Goal: Task Accomplishment & Management: Manage account settings

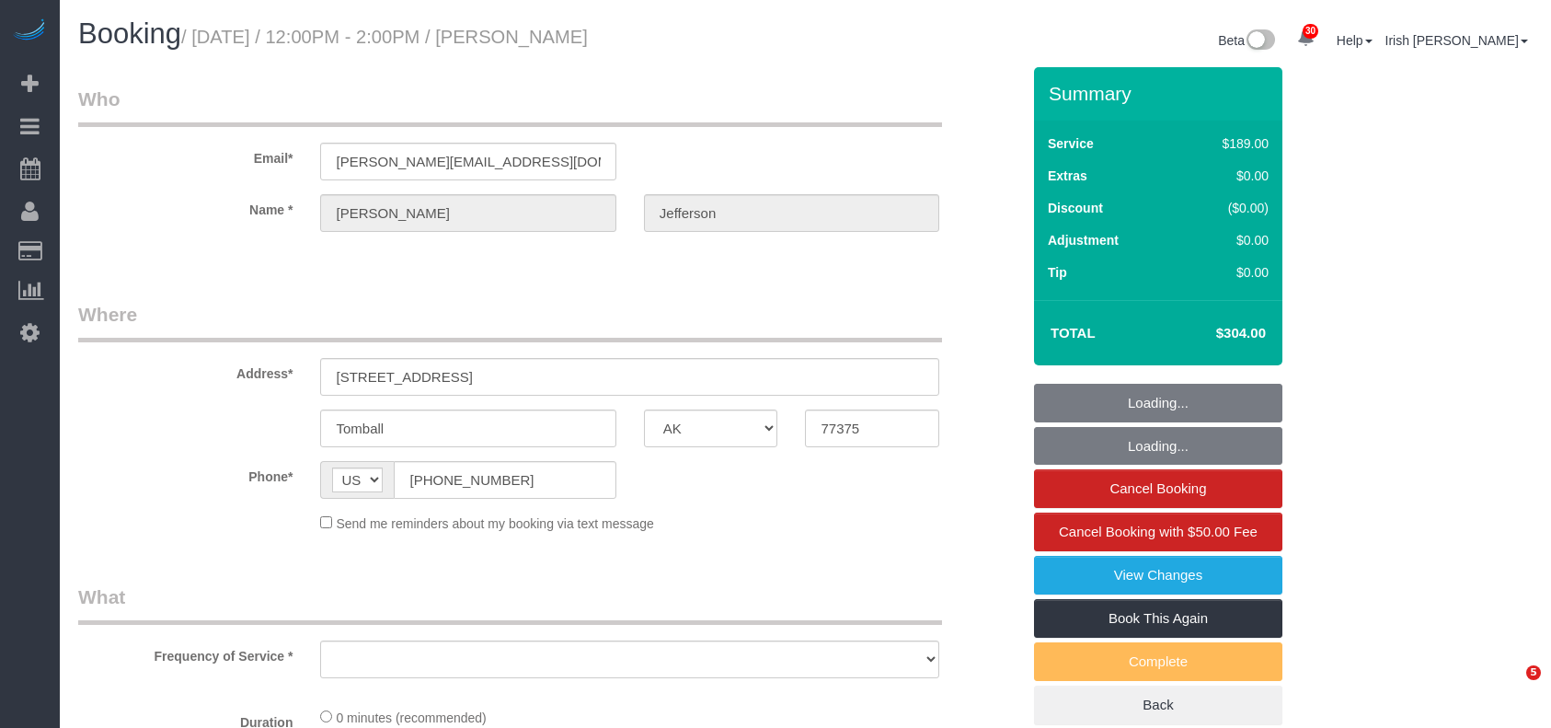
select select "[GEOGRAPHIC_DATA]"
select select "string:fspay-90eea8bd-cbe6-4670-9ead-4ff20356e1e3"
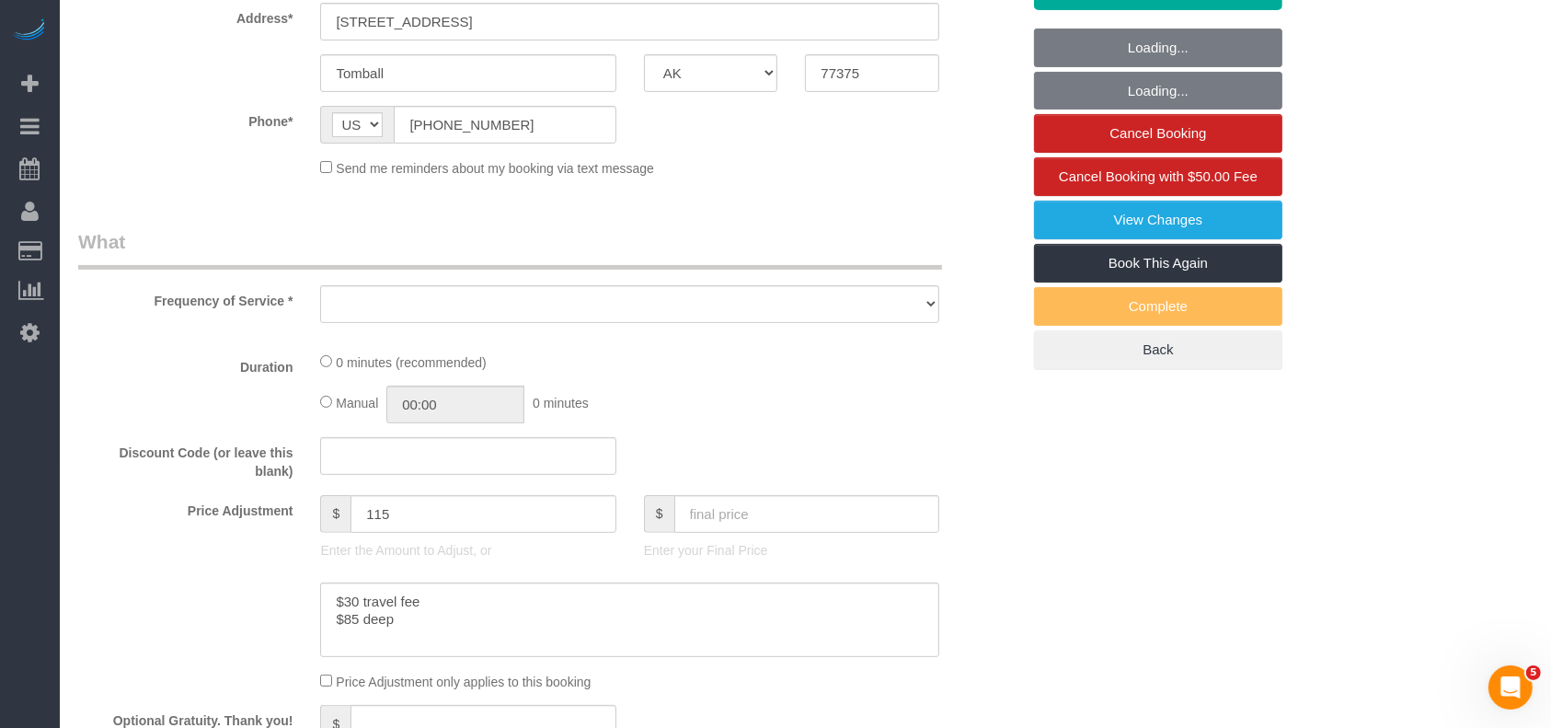
select select "3"
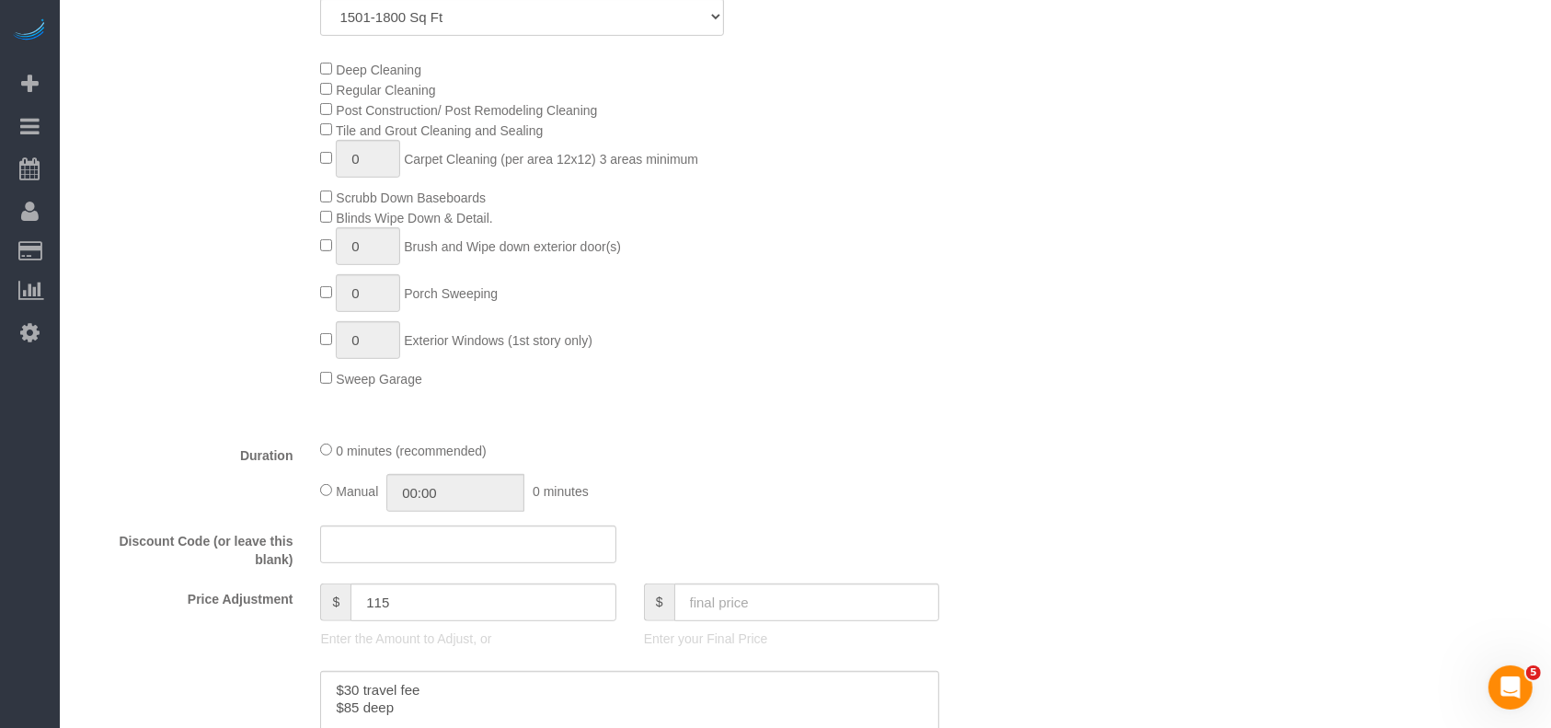
select select "object:3380"
select select "spot22"
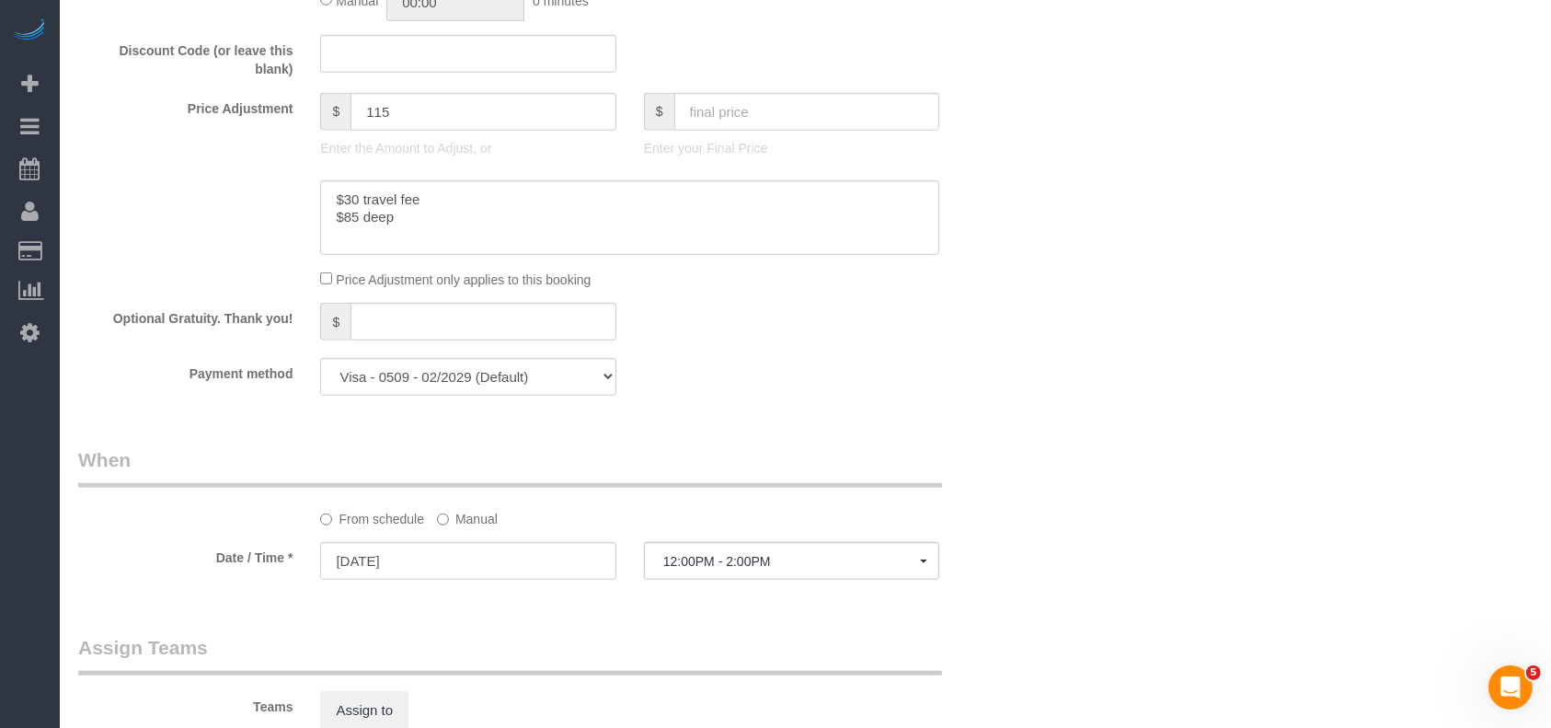
select select "object:3386"
click at [422, 386] on select "Visa - 8912 - 05/2029 Visa - 0509 - 02/2029 Visa - 0509 - 02/2029 Visa - 0509 -…" at bounding box center [467, 377] width 295 height 38
click at [1037, 454] on div "Who Email* [PERSON_NAME][EMAIL_ADDRESS][DOMAIN_NAME] Name * [PERSON_NAME][GEOGR…" at bounding box center [805, 77] width 1454 height 2472
click at [540, 386] on select "Visa - 8912 - 05/2029 Visa - 0509 - 02/2029 Visa - 0509 - 02/2029 Visa - 0509 -…" at bounding box center [467, 377] width 295 height 38
select select "string:check"
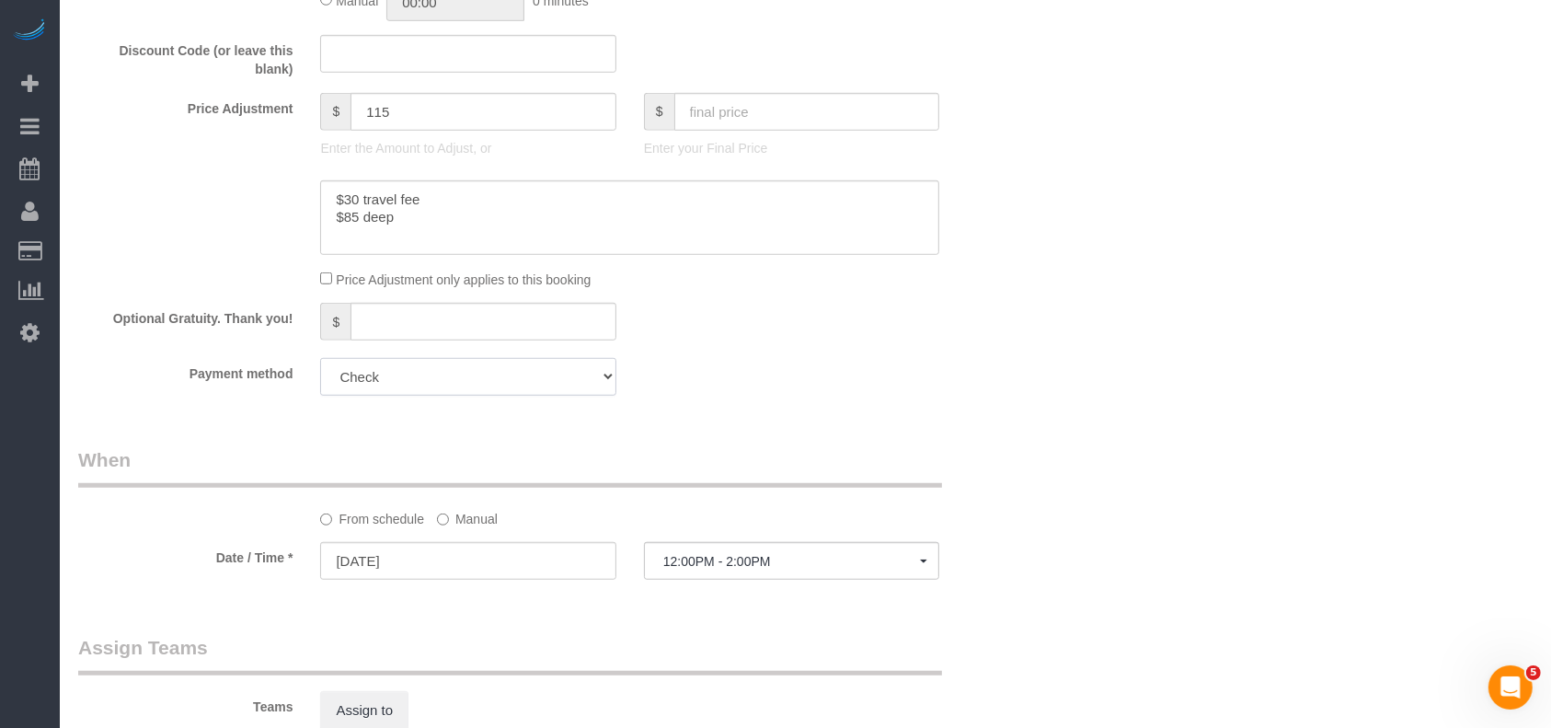
click at [320, 363] on select "Visa - 8912 - 05/2029 Visa - 0509 - 02/2029 Visa - 0509 - 02/2029 Visa - 0509 -…" at bounding box center [467, 377] width 295 height 38
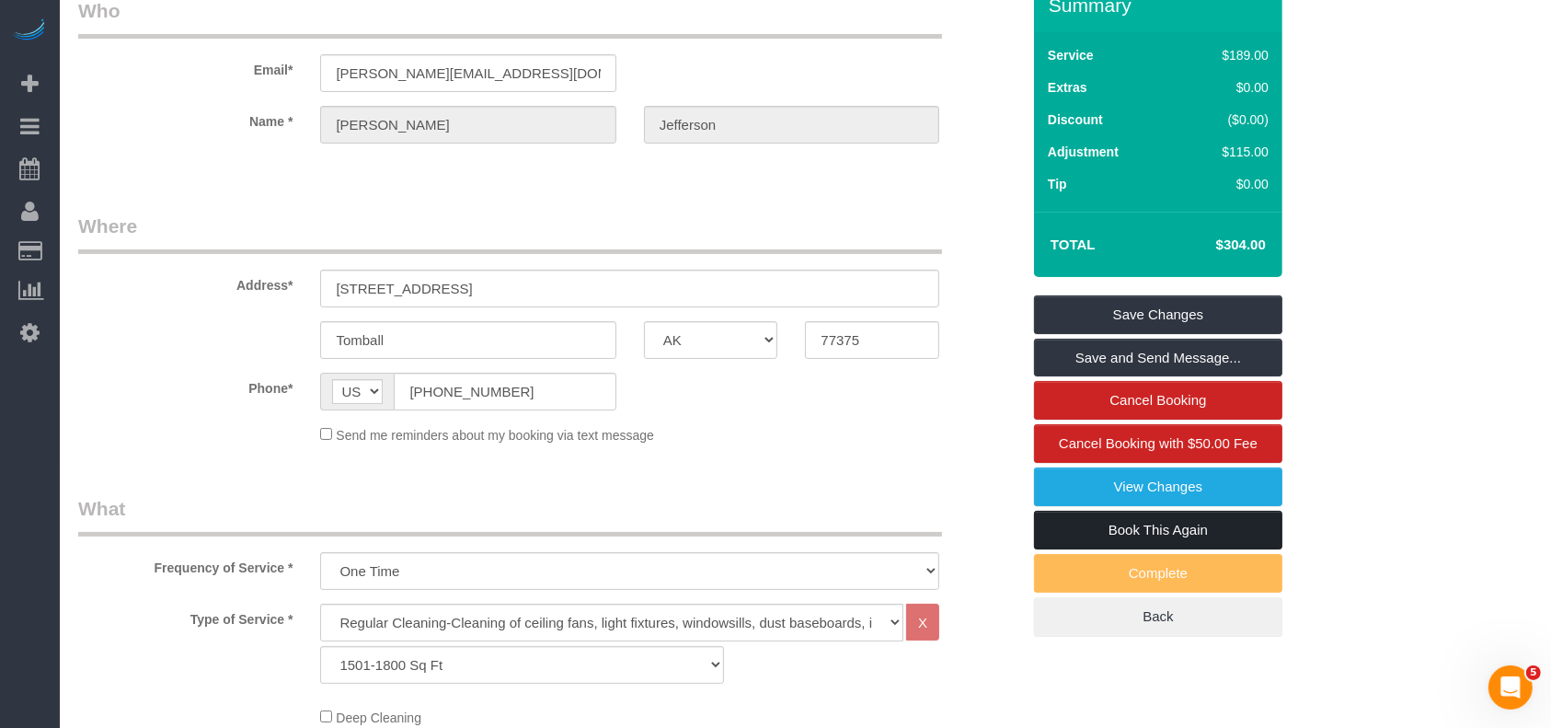
scroll to position [0, 0]
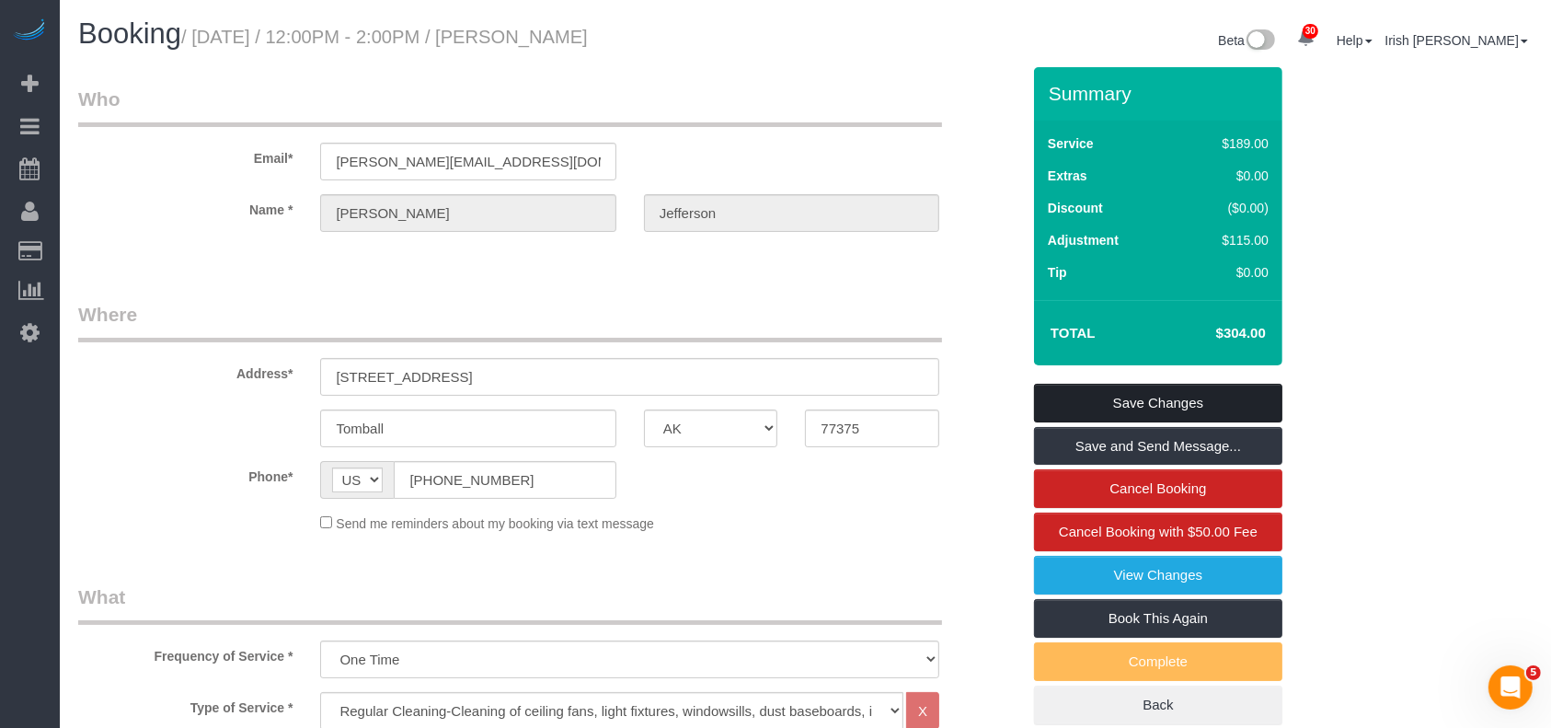
click at [1069, 392] on link "Save Changes" at bounding box center [1158, 403] width 248 height 39
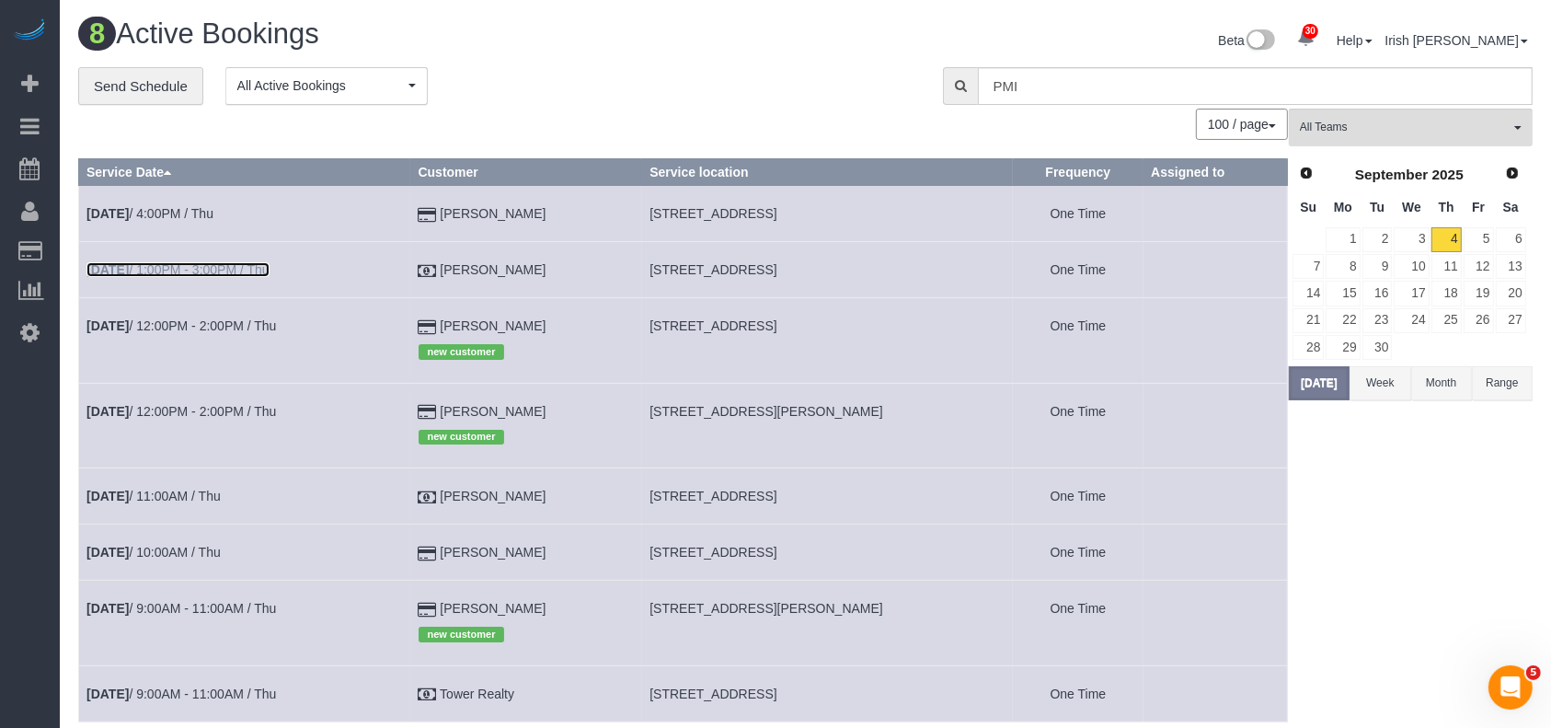
click at [234, 266] on link "[DATE] 1:00PM - 3:00PM / Thu" at bounding box center [177, 269] width 183 height 15
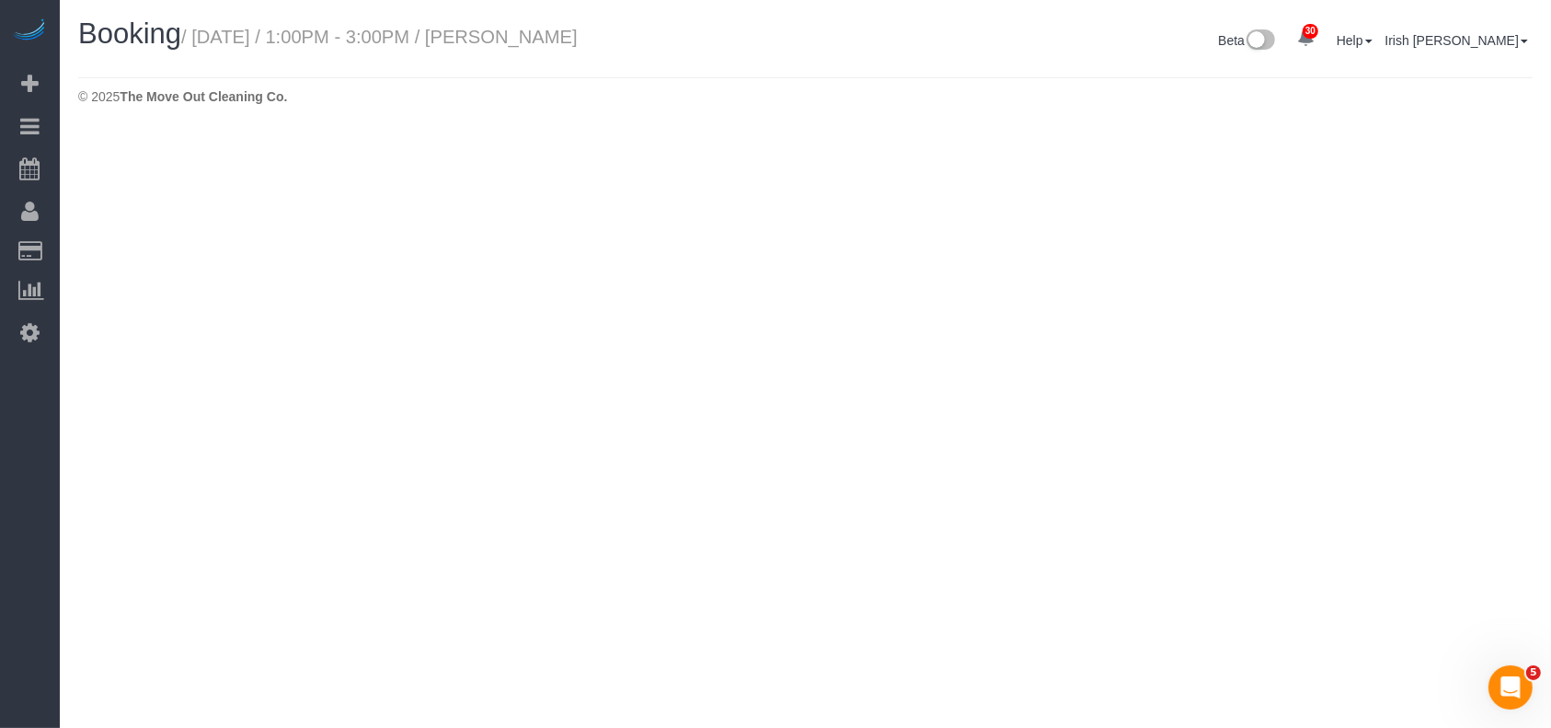
select select "[GEOGRAPHIC_DATA]"
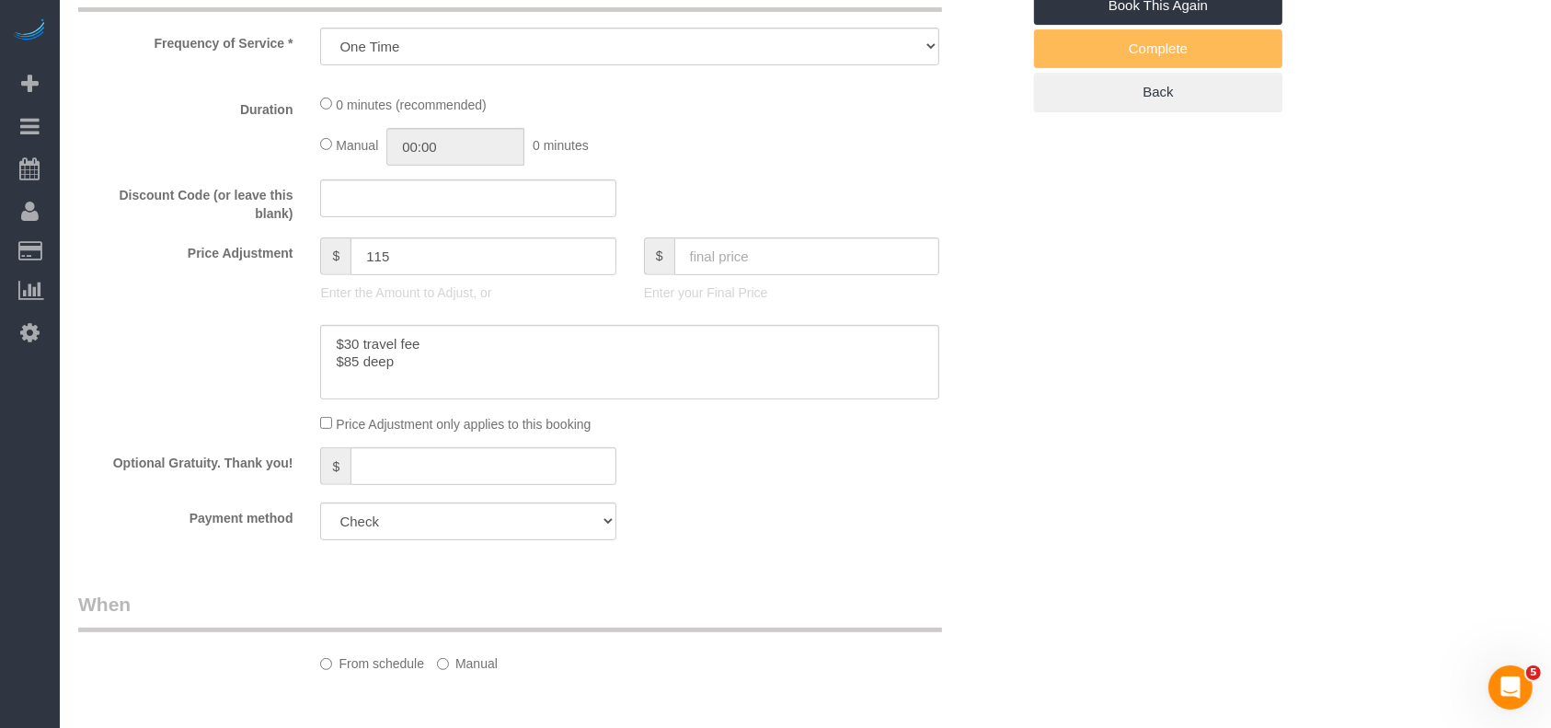
select select "object:3862"
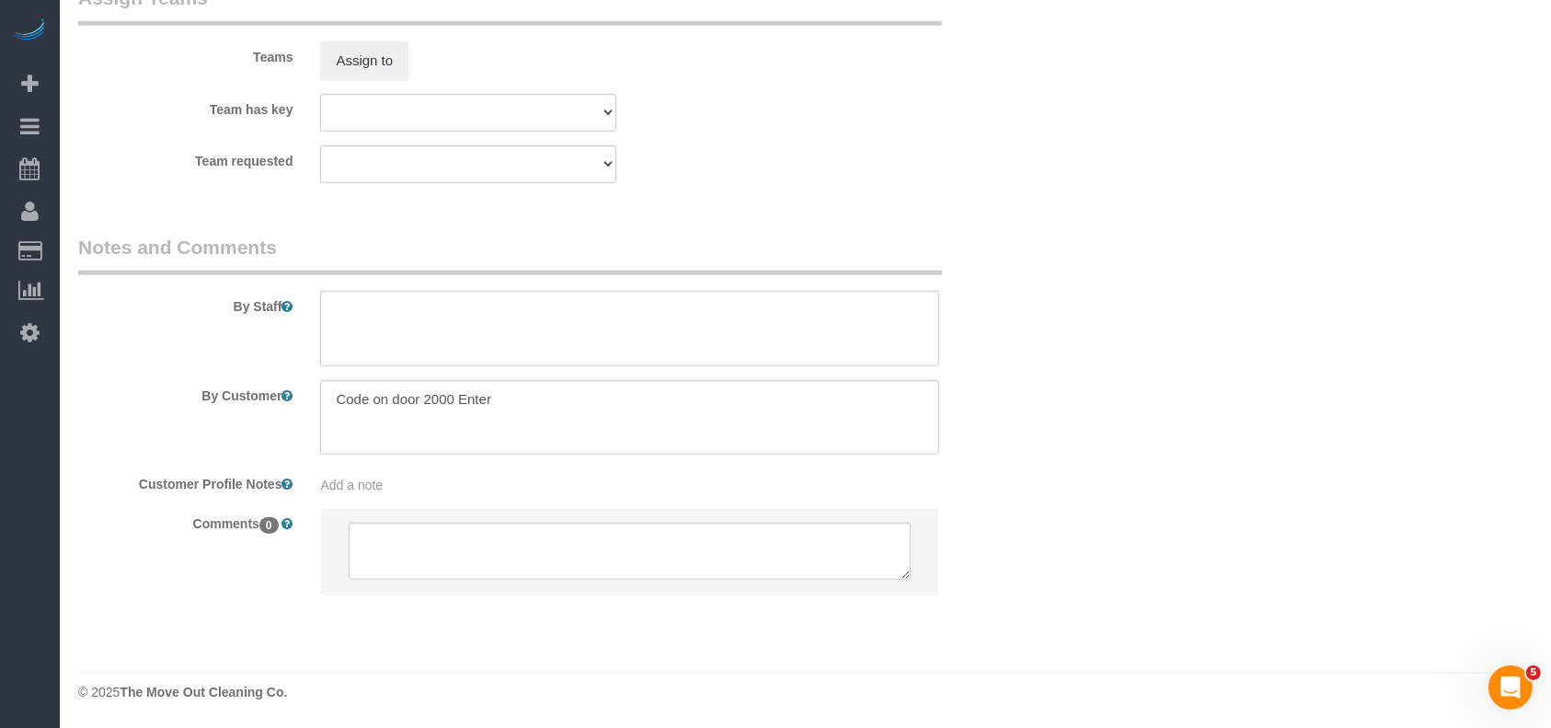
select select "3"
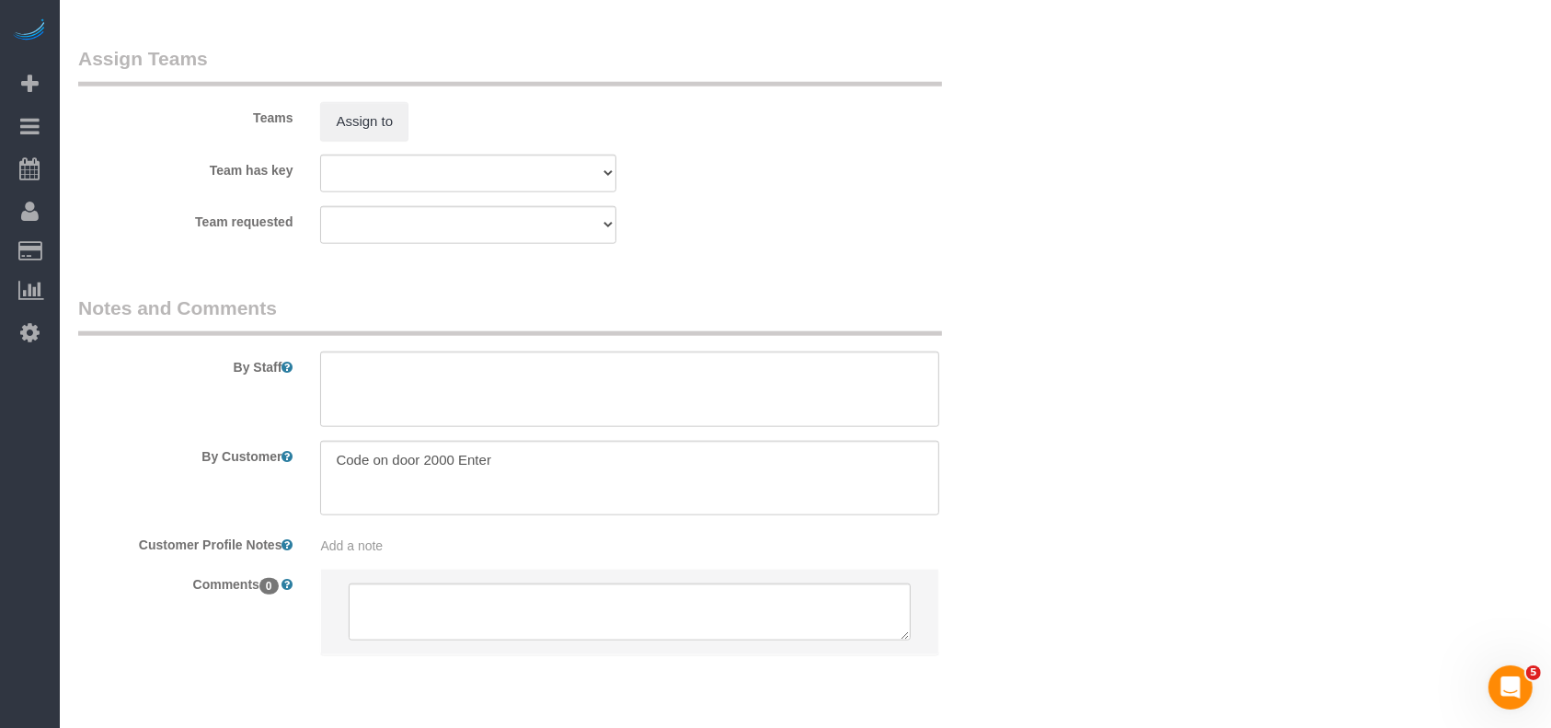
scroll to position [1979, 0]
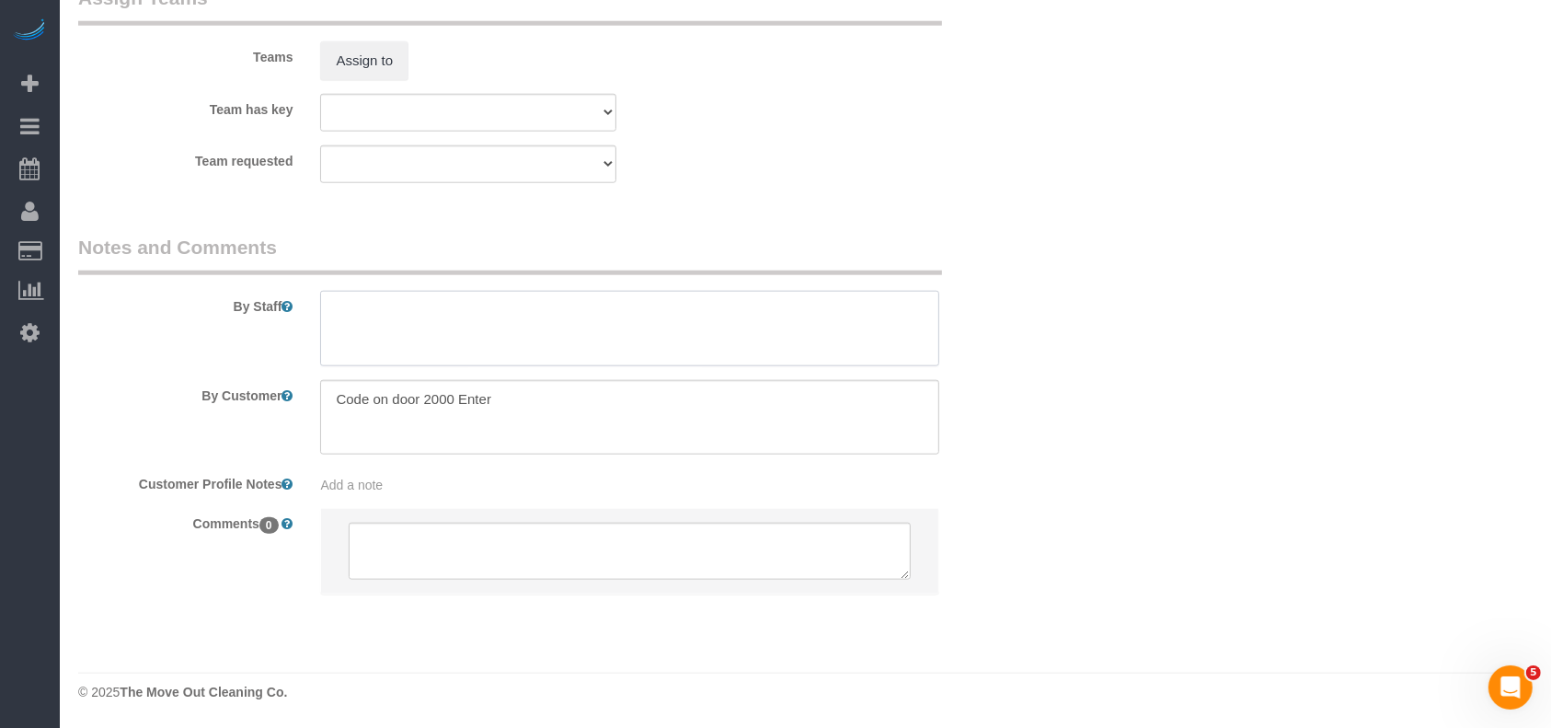
drag, startPoint x: 418, startPoint y: 332, endPoint x: 412, endPoint y: 314, distance: 19.2
click at [413, 327] on textarea at bounding box center [629, 328] width 619 height 75
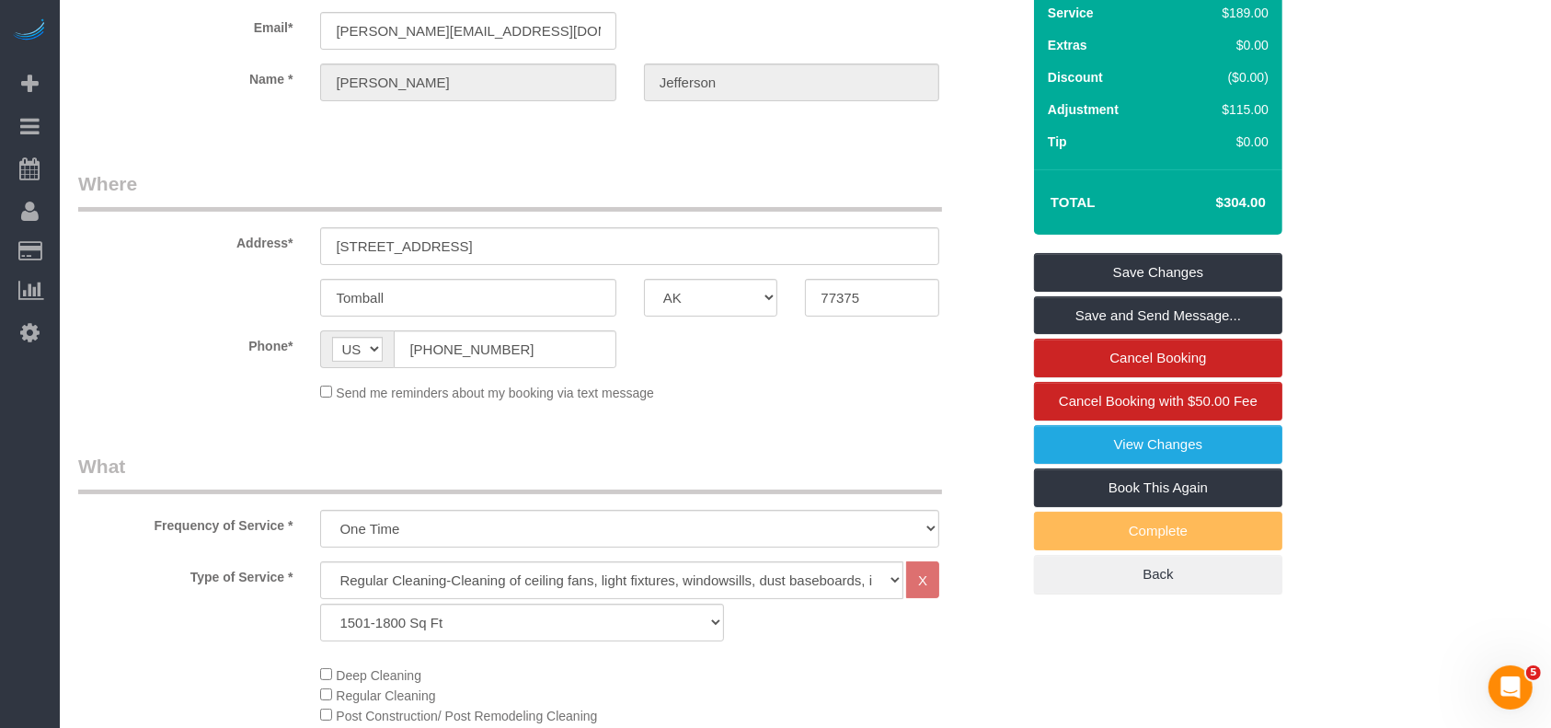
scroll to position [17, 0]
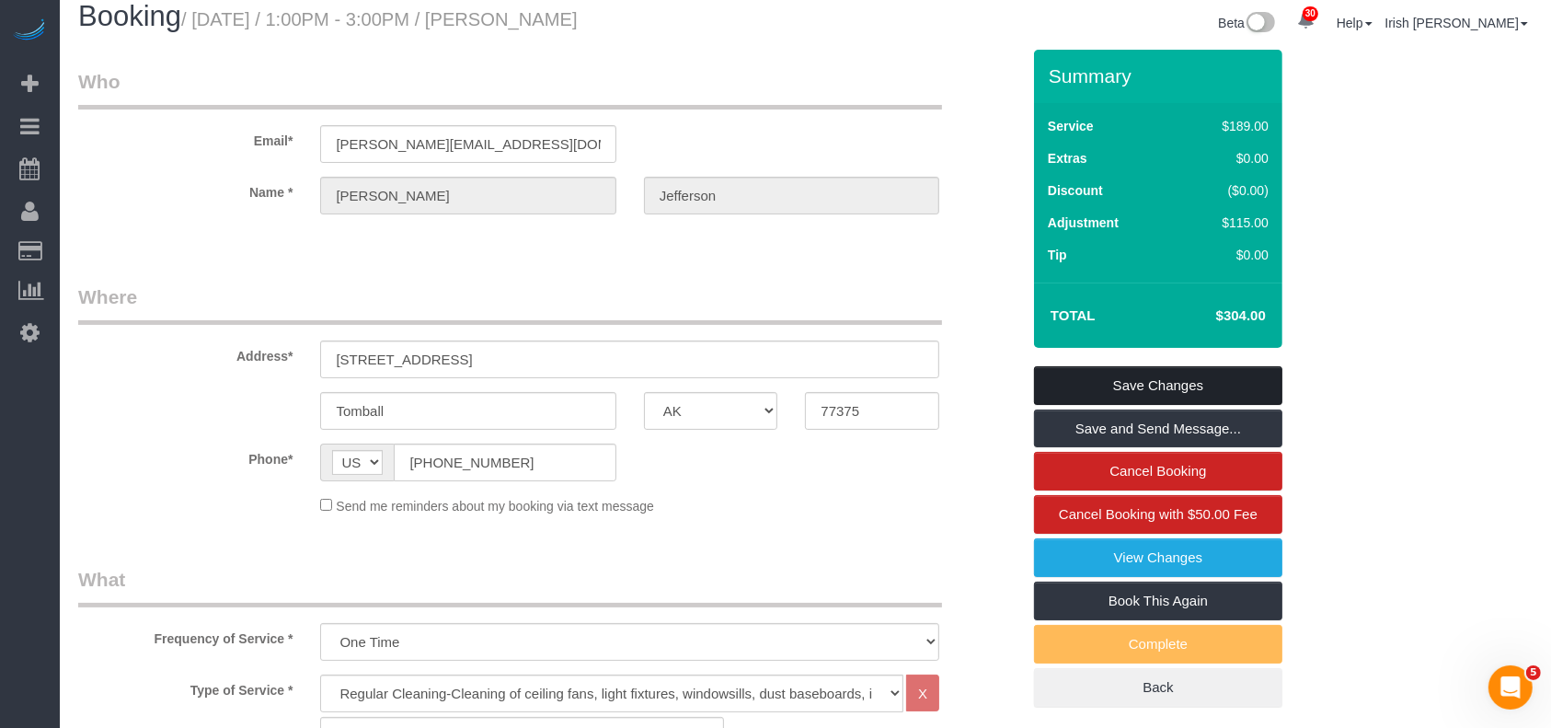
type textarea "* needs to switch cards"
click at [1191, 374] on link "Save Changes" at bounding box center [1158, 385] width 248 height 39
